Goal: Task Accomplishment & Management: Use online tool/utility

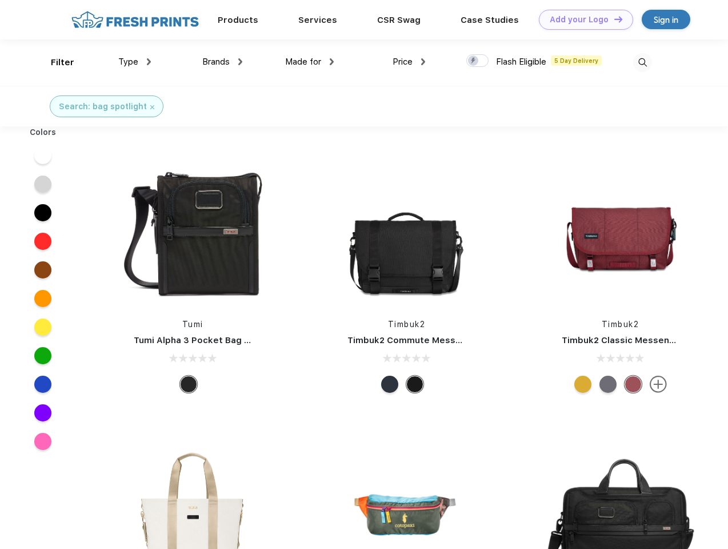
click at [582, 19] on link "Add your Logo Design Tool" at bounding box center [586, 20] width 94 height 20
click at [0, 0] on div "Design Tool" at bounding box center [0, 0] width 0 height 0
click at [613, 19] on link "Add your Logo Design Tool" at bounding box center [586, 20] width 94 height 20
click at [55, 62] on div "Filter" at bounding box center [62, 62] width 23 height 13
click at [135, 62] on span "Type" at bounding box center [128, 62] width 20 height 10
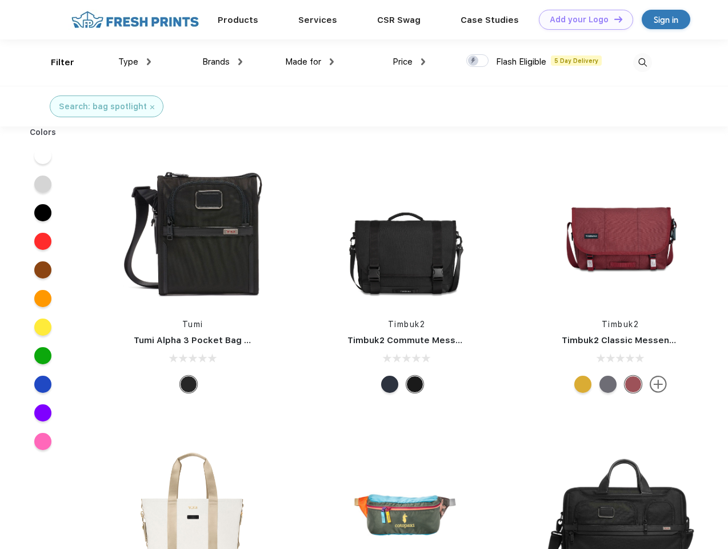
click at [222, 62] on span "Brands" at bounding box center [215, 62] width 27 height 10
click at [310, 62] on span "Made for" at bounding box center [303, 62] width 36 height 10
click at [409, 62] on span "Price" at bounding box center [403, 62] width 20 height 10
click at [478, 61] on div at bounding box center [477, 60] width 22 height 13
click at [474, 61] on input "checkbox" at bounding box center [469, 57] width 7 height 7
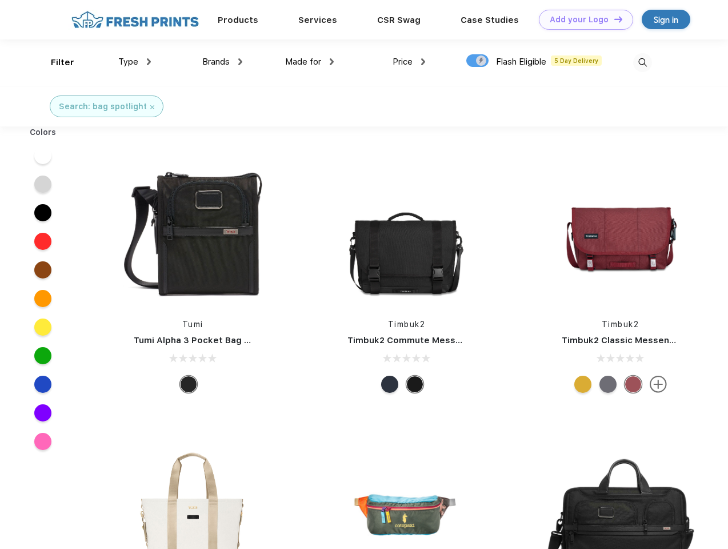
click at [642, 62] on img at bounding box center [642, 62] width 19 height 19
